Goal: Task Accomplishment & Management: Complete application form

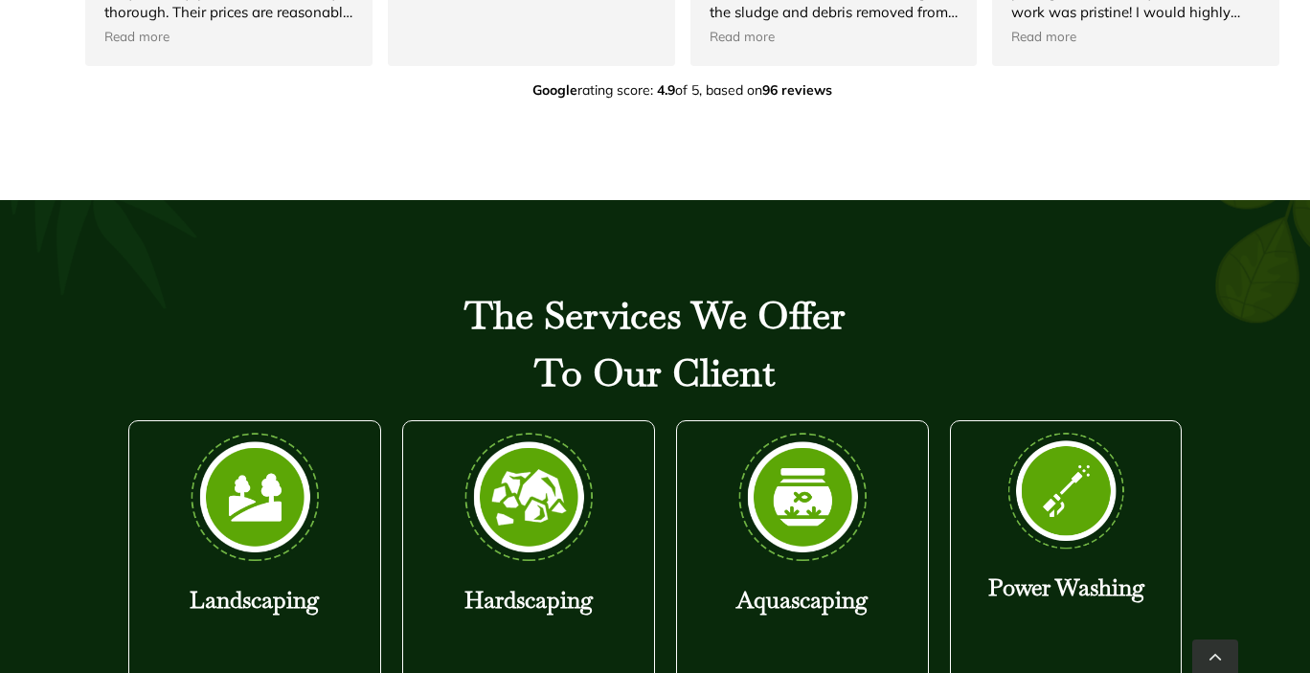
scroll to position [1584, 0]
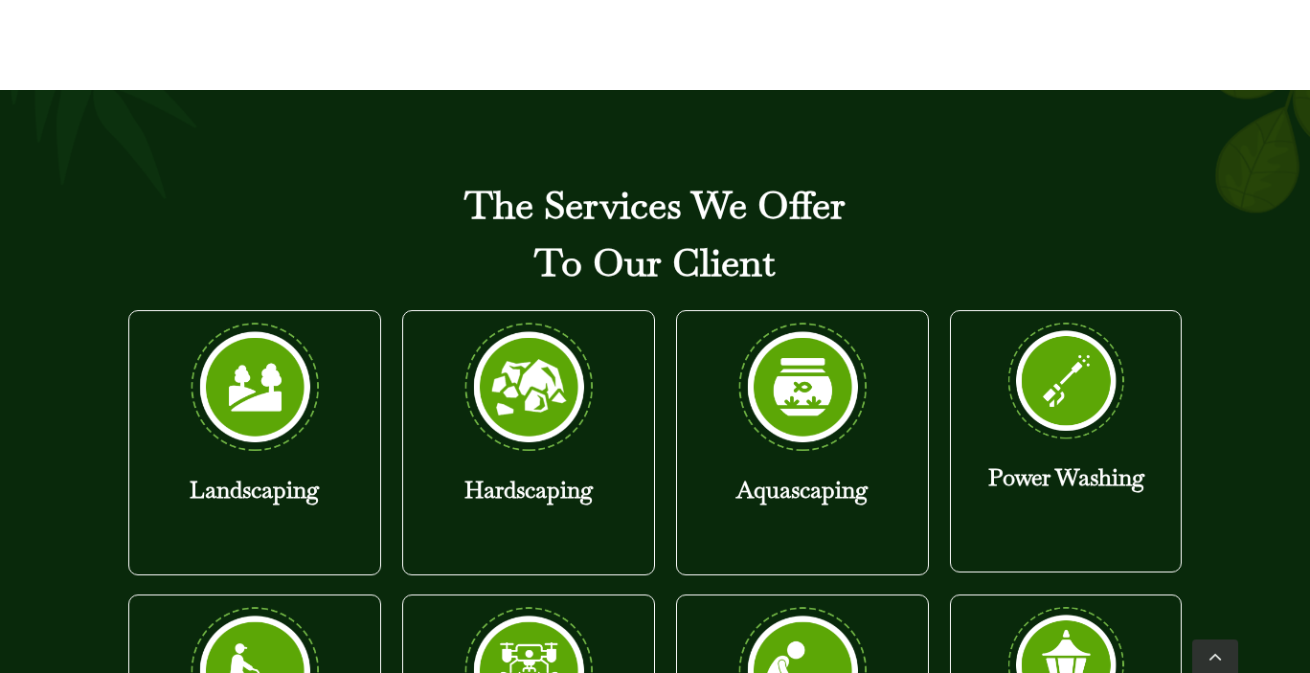
click at [550, 349] on img at bounding box center [529, 387] width 144 height 133
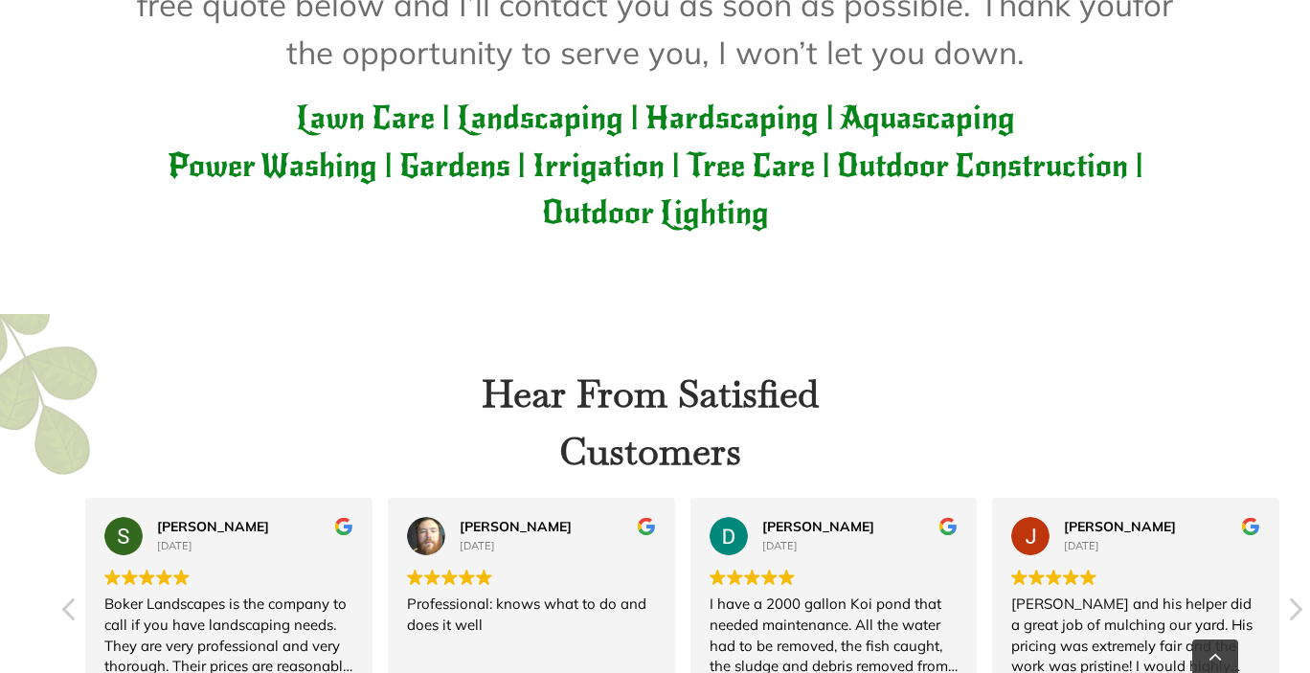
scroll to position [0, 0]
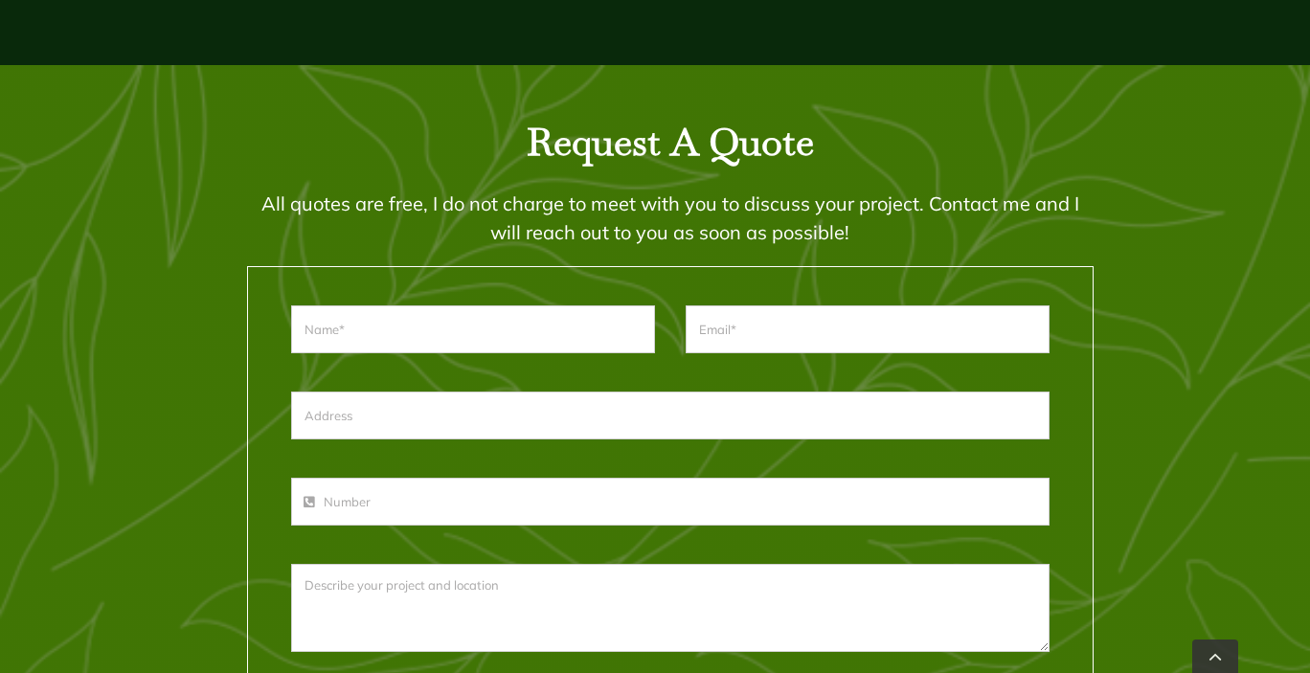
scroll to position [2516, 0]
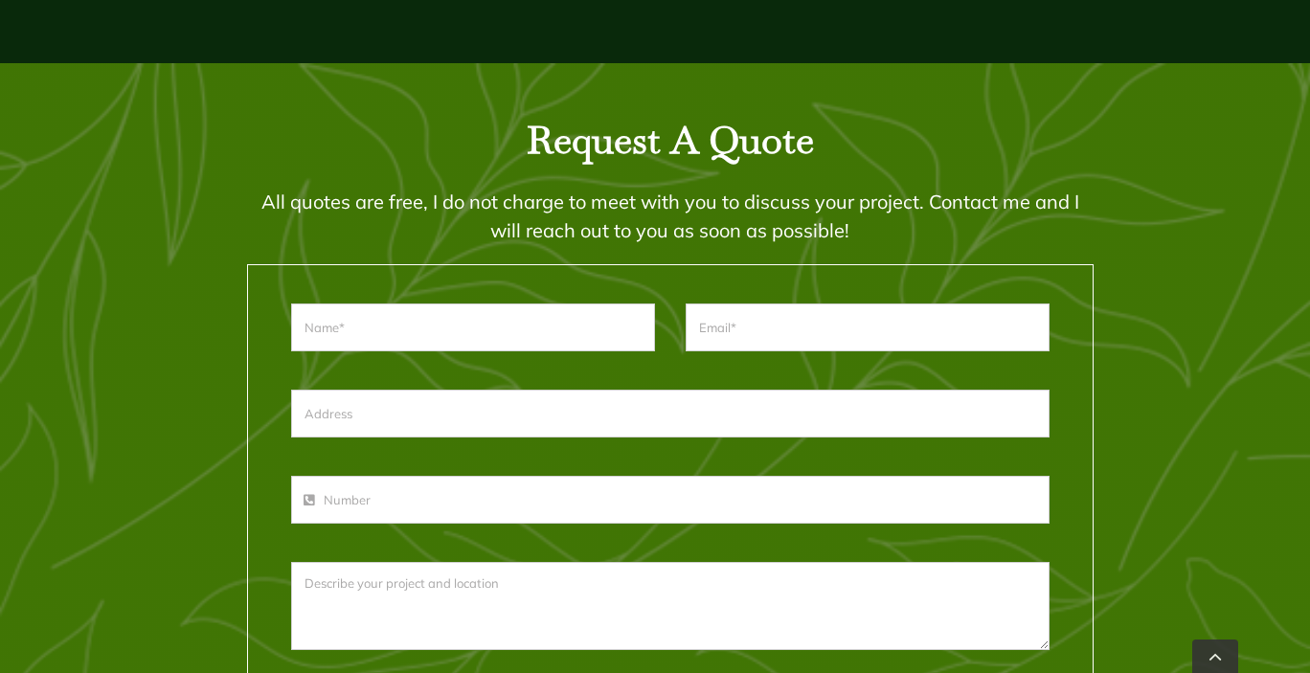
click at [489, 347] on input "text" at bounding box center [473, 327] width 364 height 48
type input "[PERSON_NAME]"
type input "[EMAIL_ADDRESS][DOMAIN_NAME]"
type input "[STREET_ADDRESS]"
click at [344, 323] on input "[PERSON_NAME]" at bounding box center [473, 327] width 364 height 48
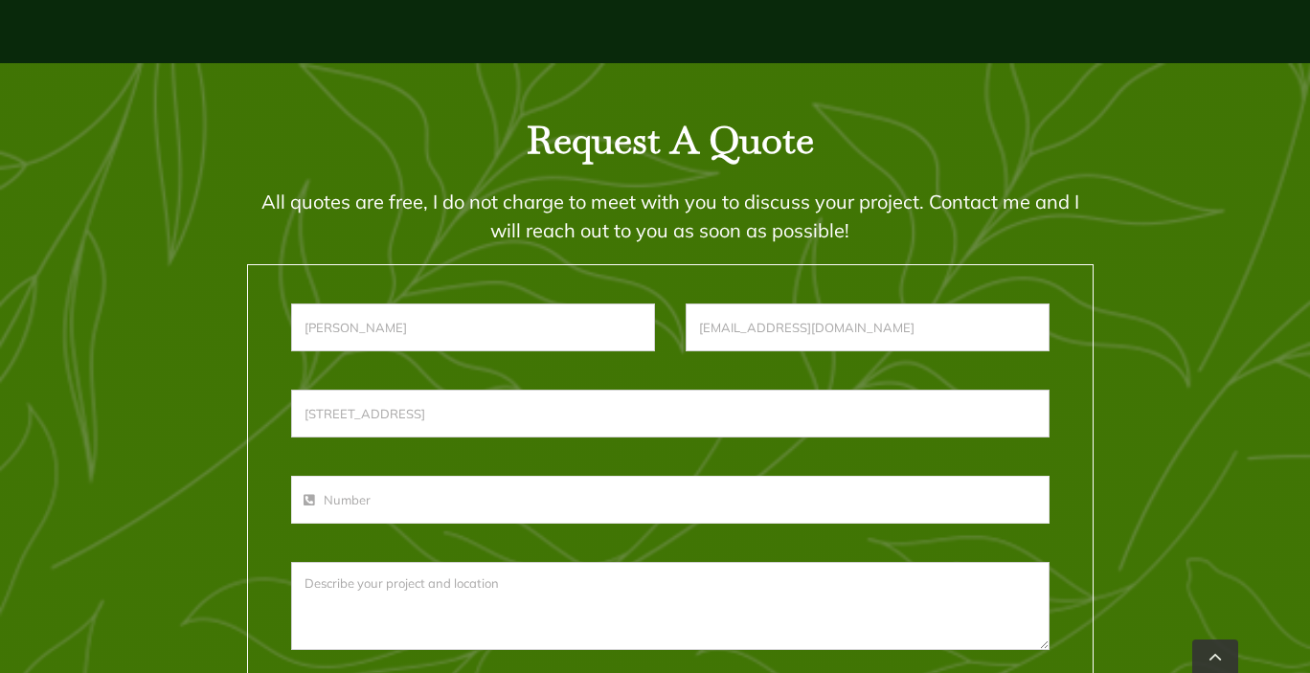
type input "[PERSON_NAME]"
click at [534, 497] on input "phone-number" at bounding box center [669, 500] width 757 height 48
type input "[PHONE_NUMBER]"
click at [513, 596] on textarea at bounding box center [669, 606] width 757 height 88
click at [824, 630] on textarea "My project is building a retaining wall approximately 25 feet in lenght. The ne…" at bounding box center [669, 606] width 757 height 88
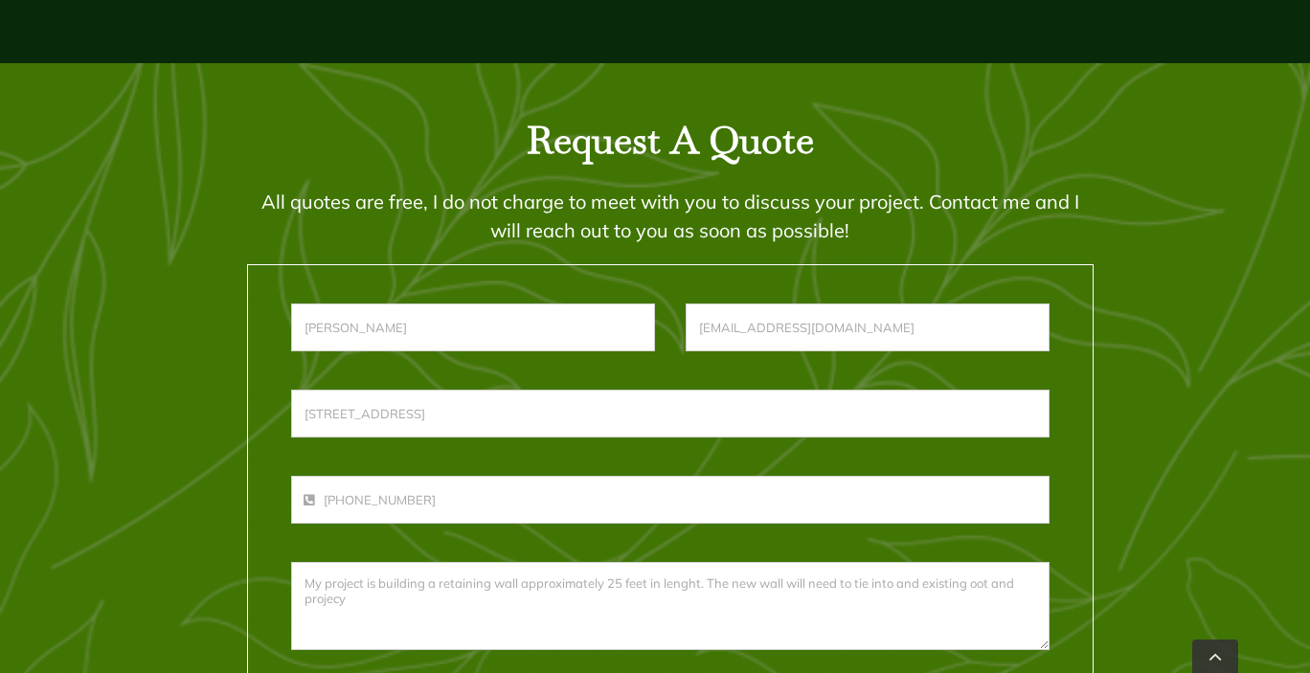
click at [703, 577] on textarea "My project is building a retaining wall approximately 25 feet in lenght. The ne…" at bounding box center [669, 606] width 757 height 88
click at [954, 606] on textarea "My project is building a retaining wall approximately 25 feet in lenght and 24 …" at bounding box center [669, 606] width 757 height 88
click at [1031, 580] on textarea "My project is building a retaining wall approximately 25 feet in lenght and 24 …" at bounding box center [669, 606] width 757 height 88
click at [843, 591] on textarea "My project is building a block retaining wall approximately 25 feet in lenght a…" at bounding box center [669, 606] width 757 height 88
click at [846, 587] on textarea "My project is building a block retaining wall approximately 25 feet in lenght a…" at bounding box center [669, 606] width 757 height 88
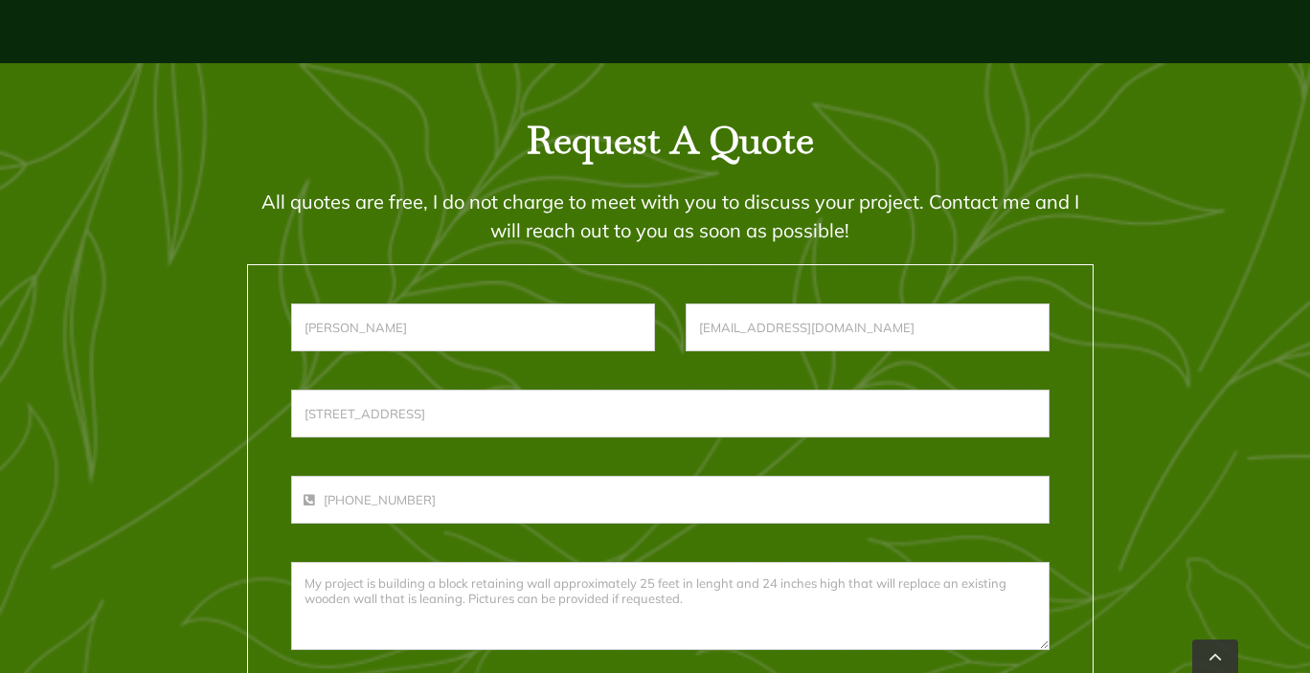
click at [856, 585] on textarea "My project is building a block retaining wall approximately 25 feet in lenght a…" at bounding box center [669, 606] width 757 height 88
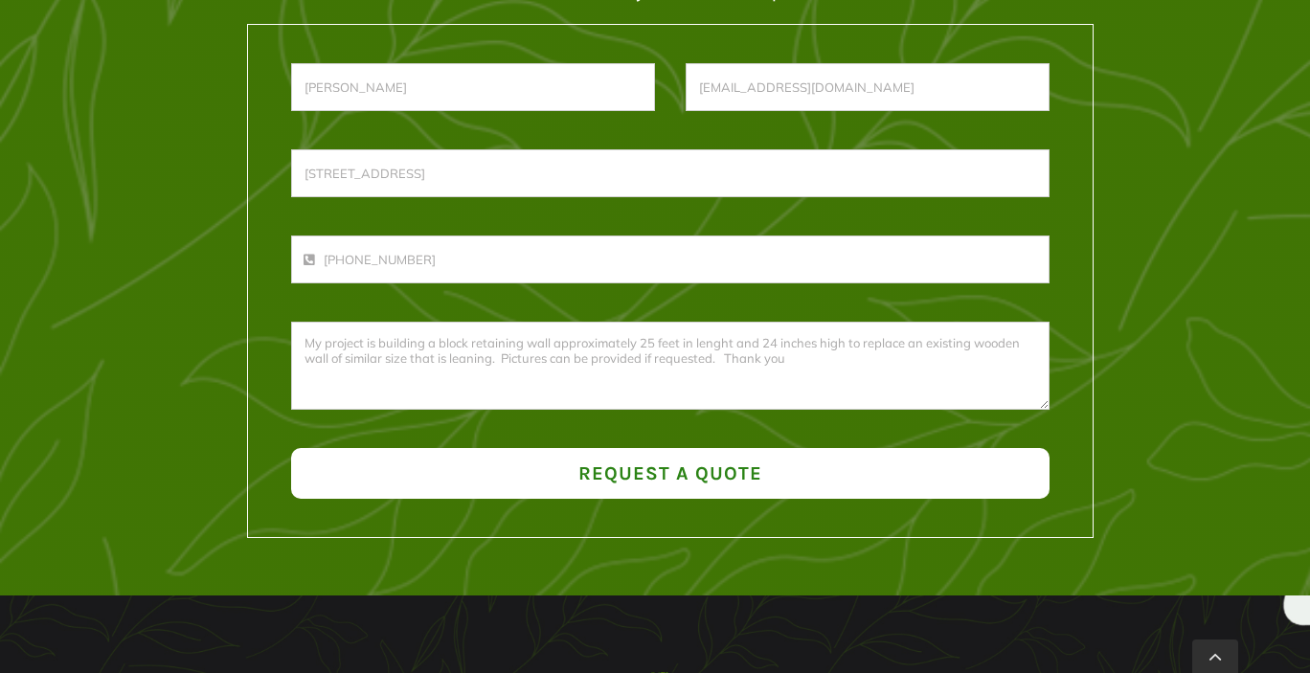
scroll to position [2761, 0]
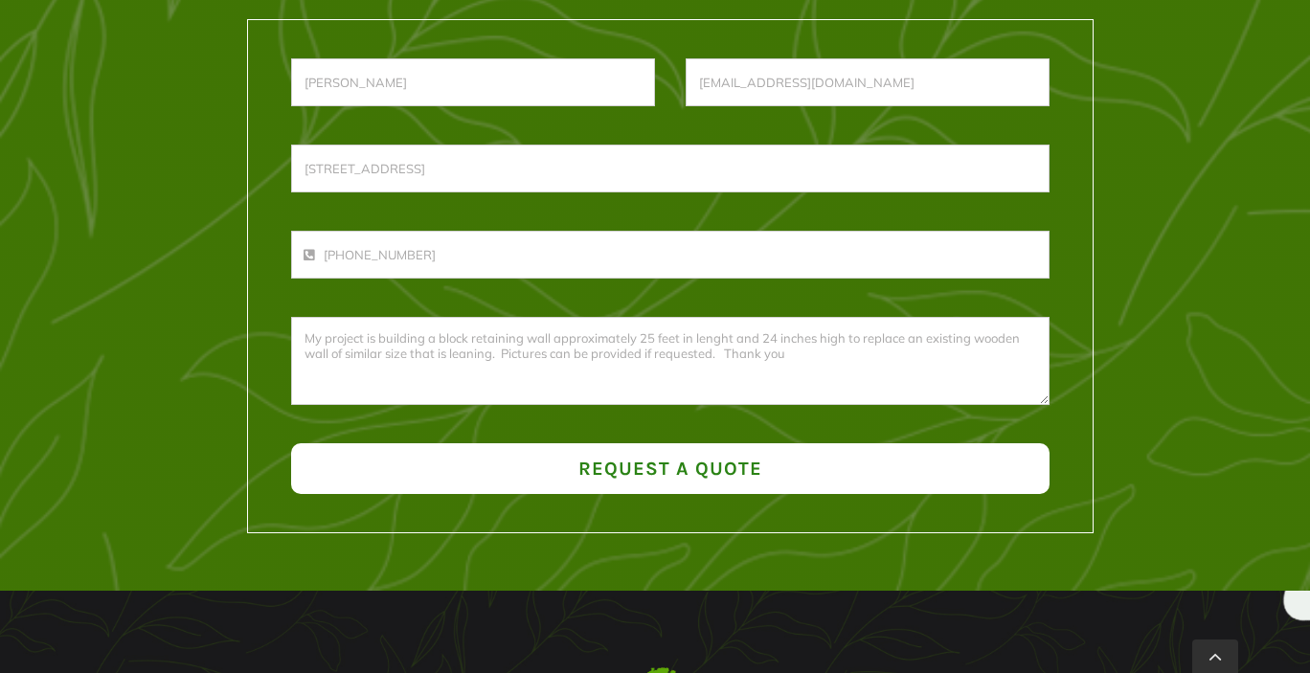
type textarea "My project is building a block retaining wall approximately 25 feet in lenght a…"
click at [701, 470] on span "Request a Quote" at bounding box center [670, 469] width 184 height 22
